Goal: Task Accomplishment & Management: Use online tool/utility

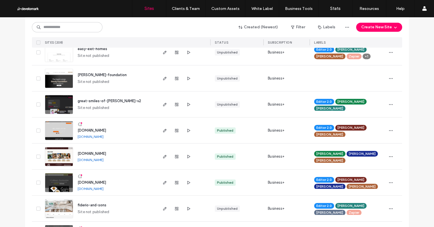
scroll to position [293, 0]
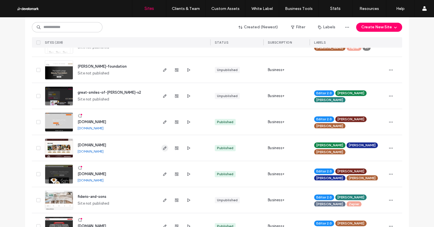
click at [163, 147] on icon "button" at bounding box center [165, 147] width 5 height 5
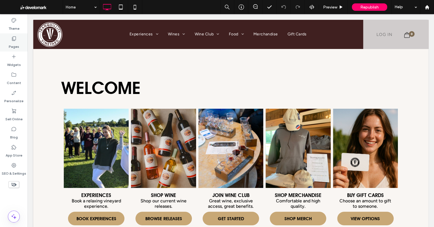
click at [14, 39] on icon at bounding box center [14, 39] width 6 height 6
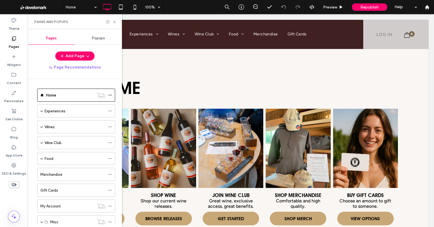
scroll to position [31, 0]
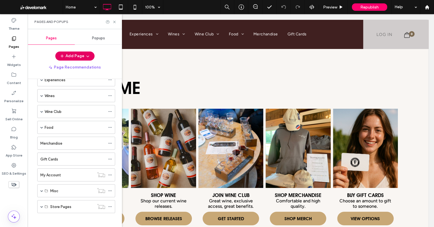
click at [87, 56] on use "button" at bounding box center [87, 56] width 3 height 1
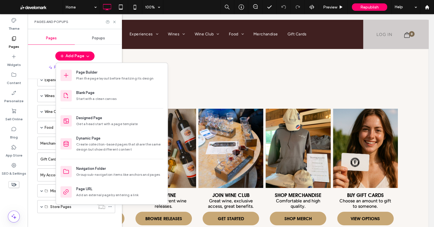
click at [82, 73] on div "Page Builder" at bounding box center [86, 72] width 21 height 6
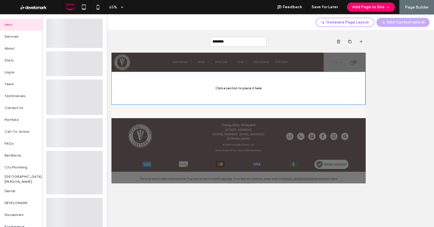
click at [27, 27] on div "Hero" at bounding box center [21, 25] width 43 height 12
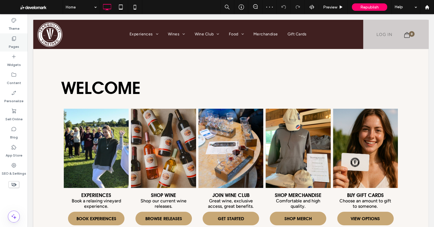
click at [22, 45] on div "Pages" at bounding box center [14, 42] width 28 height 18
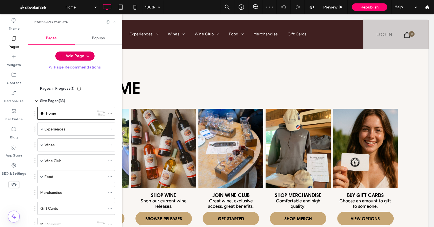
click at [84, 56] on span "button" at bounding box center [87, 56] width 6 height 8
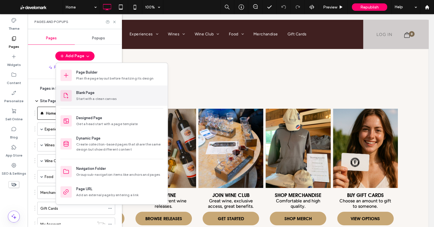
click at [94, 94] on div "Blank Page" at bounding box center [85, 93] width 18 height 6
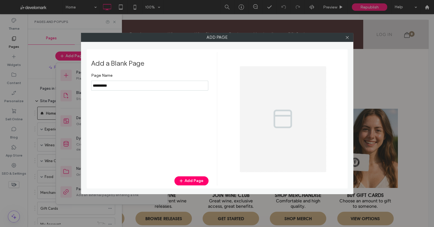
click at [138, 84] on input "notEmpty" at bounding box center [149, 86] width 117 height 10
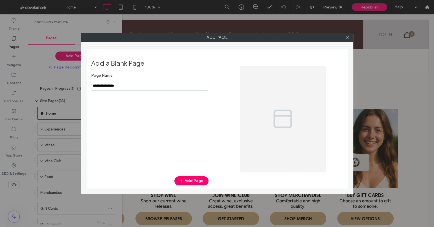
type input "**********"
click at [153, 120] on div "Page Name Add Page" at bounding box center [150, 120] width 118 height 100
click at [187, 181] on button "Add Page" at bounding box center [192, 180] width 34 height 9
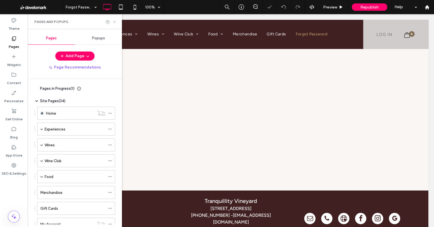
drag, startPoint x: 87, startPoint y: 8, endPoint x: 115, endPoint y: 22, distance: 31.1
click at [115, 22] on icon at bounding box center [114, 22] width 4 height 4
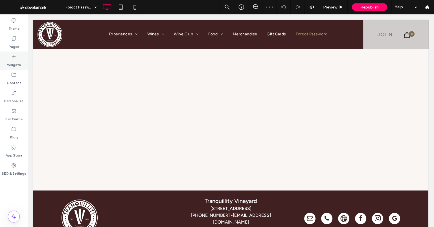
click at [12, 59] on label "Widgets" at bounding box center [14, 63] width 14 height 8
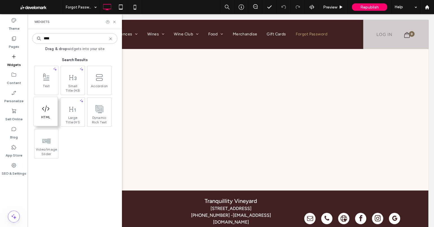
type input "****"
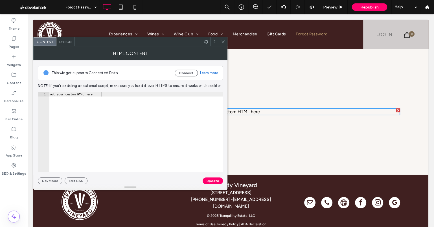
drag, startPoint x: 225, startPoint y: 41, endPoint x: 219, endPoint y: 38, distance: 6.7
click at [225, 41] on icon at bounding box center [223, 42] width 4 height 4
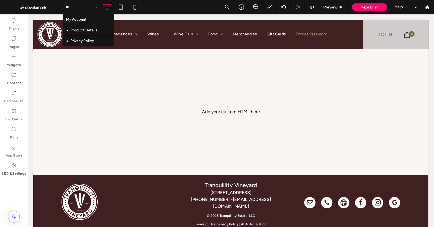
type input "***"
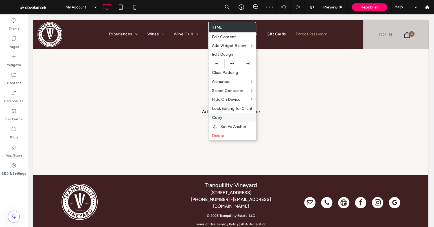
click at [227, 115] on label "Copy" at bounding box center [232, 117] width 41 height 5
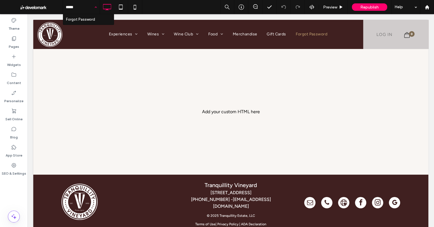
type input "******"
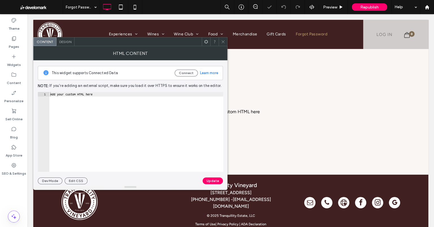
type textarea "**********"
drag, startPoint x: 75, startPoint y: 98, endPoint x: 5, endPoint y: 89, distance: 70.4
click at [5, 89] on body ".wqwq-1{fill:#231f20;} .cls-1q, .cls-2q { fill-rule: evenodd; } .cls-2q { fill:…" at bounding box center [217, 113] width 434 height 227
click at [223, 40] on icon at bounding box center [223, 42] width 4 height 4
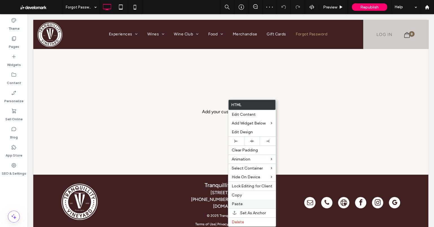
click at [242, 201] on span "Paste" at bounding box center [237, 203] width 11 height 5
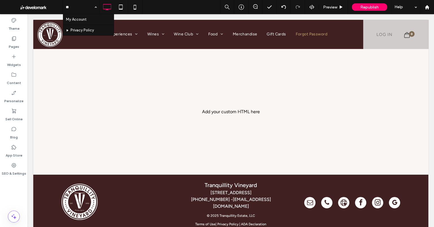
type input "***"
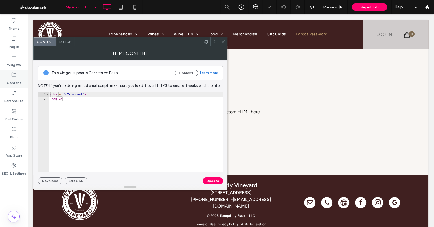
drag, startPoint x: 105, startPoint y: 106, endPoint x: 27, endPoint y: 81, distance: 82.0
click at [27, 81] on body ".wqwq-1{fill:#231f20;} .cls-1q, .cls-2q { fill-rule: evenodd; } .cls-2q { fill:…" at bounding box center [217, 113] width 434 height 227
type textarea "**********"
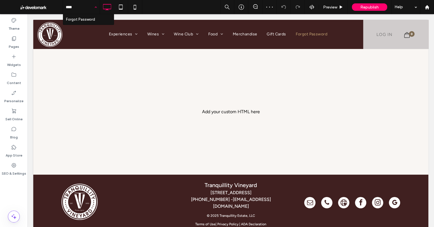
type input "*****"
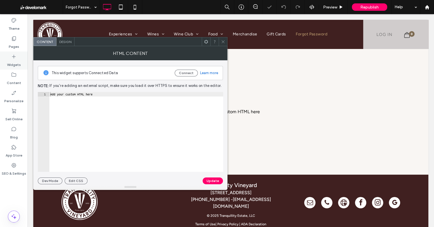
drag, startPoint x: 166, startPoint y: 103, endPoint x: 2, endPoint y: 64, distance: 168.3
click at [1, 64] on body ".wqwq-1{fill:#231f20;} .cls-1q, .cls-2q { fill-rule: evenodd; } .cls-2q { fill:…" at bounding box center [217, 113] width 434 height 227
paste textarea "Cursor at row 1"
type textarea "******"
click at [213, 179] on button "Update" at bounding box center [213, 180] width 20 height 7
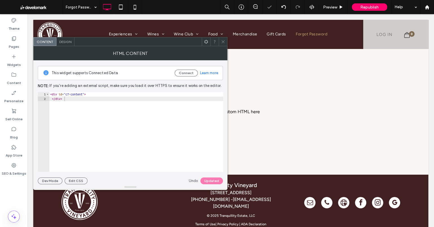
click at [223, 40] on icon at bounding box center [223, 42] width 4 height 4
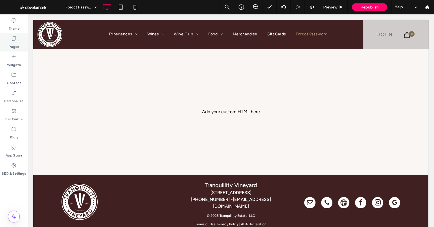
click at [14, 40] on use at bounding box center [14, 38] width 4 height 4
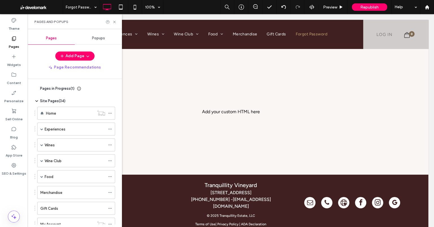
scroll to position [65, 0]
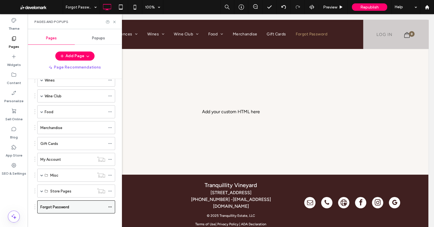
click at [111, 205] on icon at bounding box center [110, 207] width 4 height 4
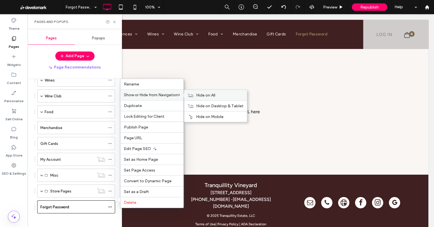
click at [203, 96] on span "Hide on All" at bounding box center [205, 95] width 19 height 5
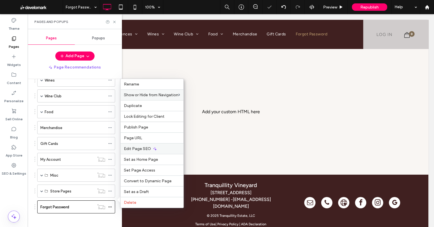
click at [151, 148] on div "Edit Page SEO" at bounding box center [152, 148] width 63 height 11
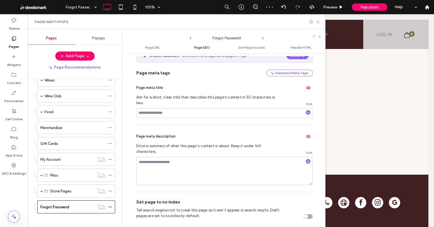
scroll to position [127, 0]
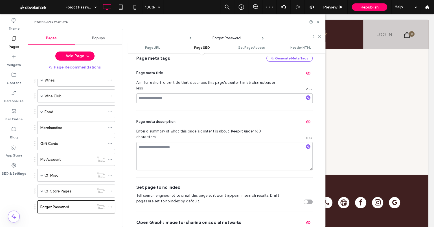
click at [319, 196] on div "Page URL Customize the URL of this page on the live site as it appears in the b…" at bounding box center [227, 140] width 198 height 168
click at [305, 199] on div "toggle" at bounding box center [308, 201] width 9 height 5
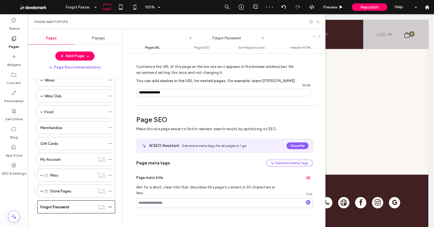
scroll to position [0, 0]
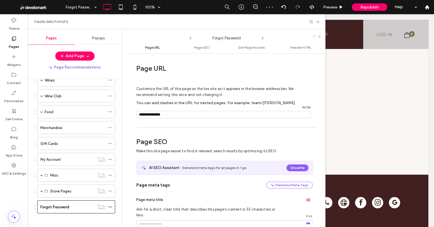
drag, startPoint x: 199, startPoint y: 111, endPoint x: 204, endPoint y: 109, distance: 5.2
click at [199, 111] on input "notEmpty" at bounding box center [223, 114] width 174 height 7
click at [184, 116] on input "notEmpty" at bounding box center [223, 114] width 174 height 7
paste input "**********"
paste input "notEmpty"
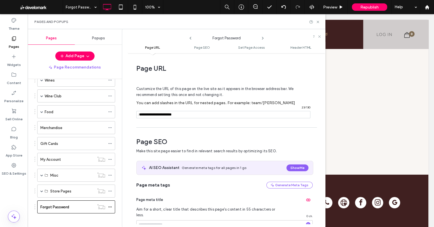
type input "**********"
click at [196, 124] on div "Customize the URL of this page on the live site as it appears in the browser ad…" at bounding box center [224, 99] width 177 height 49
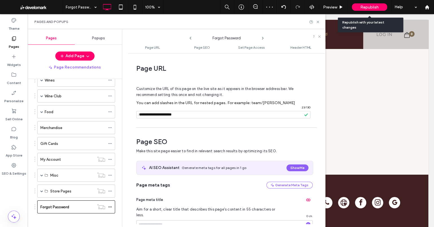
click at [354, 8] on div "Republish" at bounding box center [369, 6] width 35 height 7
